Goal: Navigation & Orientation: Find specific page/section

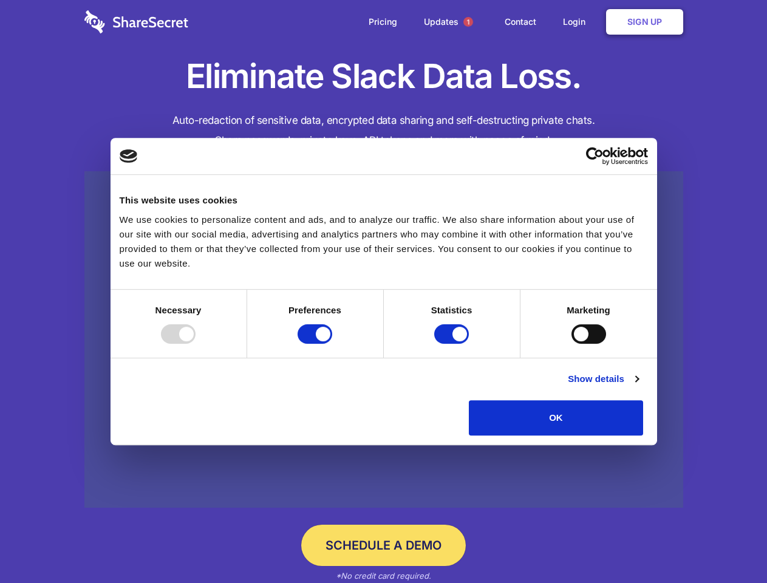
click at [196, 344] on div at bounding box center [178, 333] width 35 height 19
click at [332, 344] on input "Preferences" at bounding box center [315, 333] width 35 height 19
checkbox input "false"
click at [453, 344] on input "Statistics" at bounding box center [451, 333] width 35 height 19
checkbox input "false"
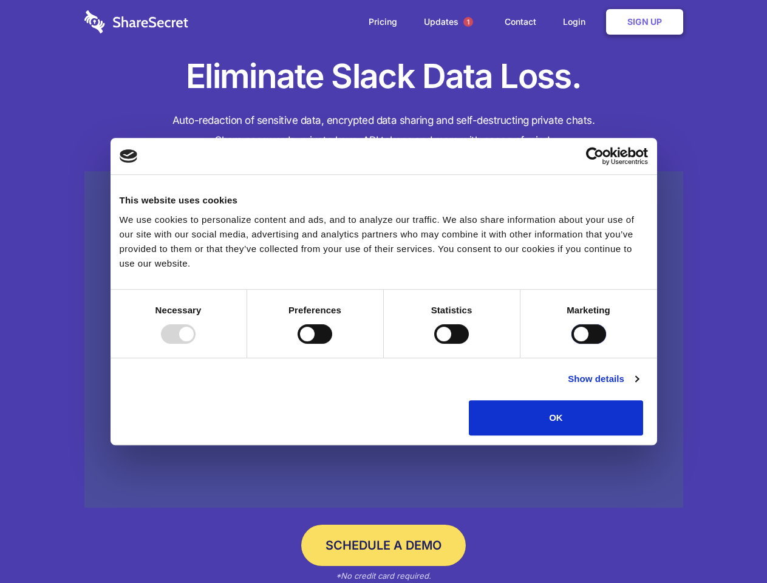
click at [572, 344] on input "Marketing" at bounding box center [589, 333] width 35 height 19
checkbox input "true"
click at [638, 386] on link "Show details" at bounding box center [603, 379] width 70 height 15
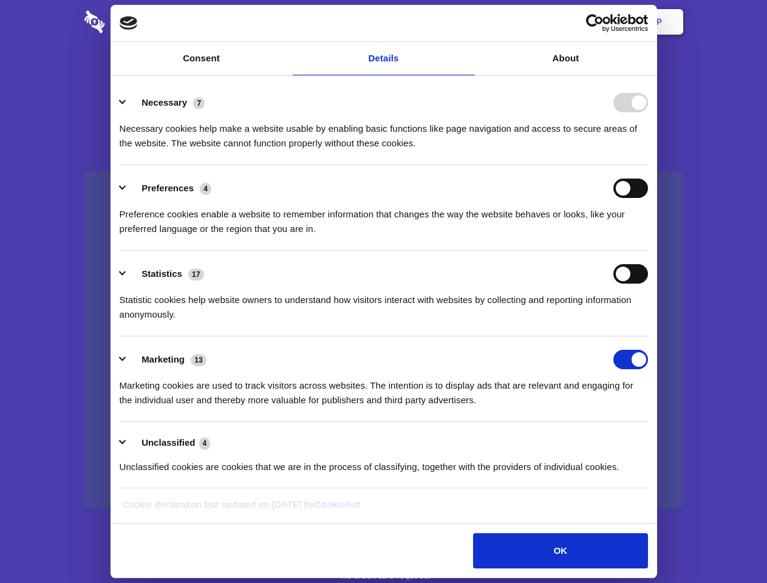
click at [648, 165] on li "Necessary 7 Necessary cookies help make a website usable by enabling basic func…" at bounding box center [384, 123] width 529 height 86
click at [468, 22] on span "1" at bounding box center [469, 22] width 10 height 10
